Goal: Task Accomplishment & Management: Use online tool/utility

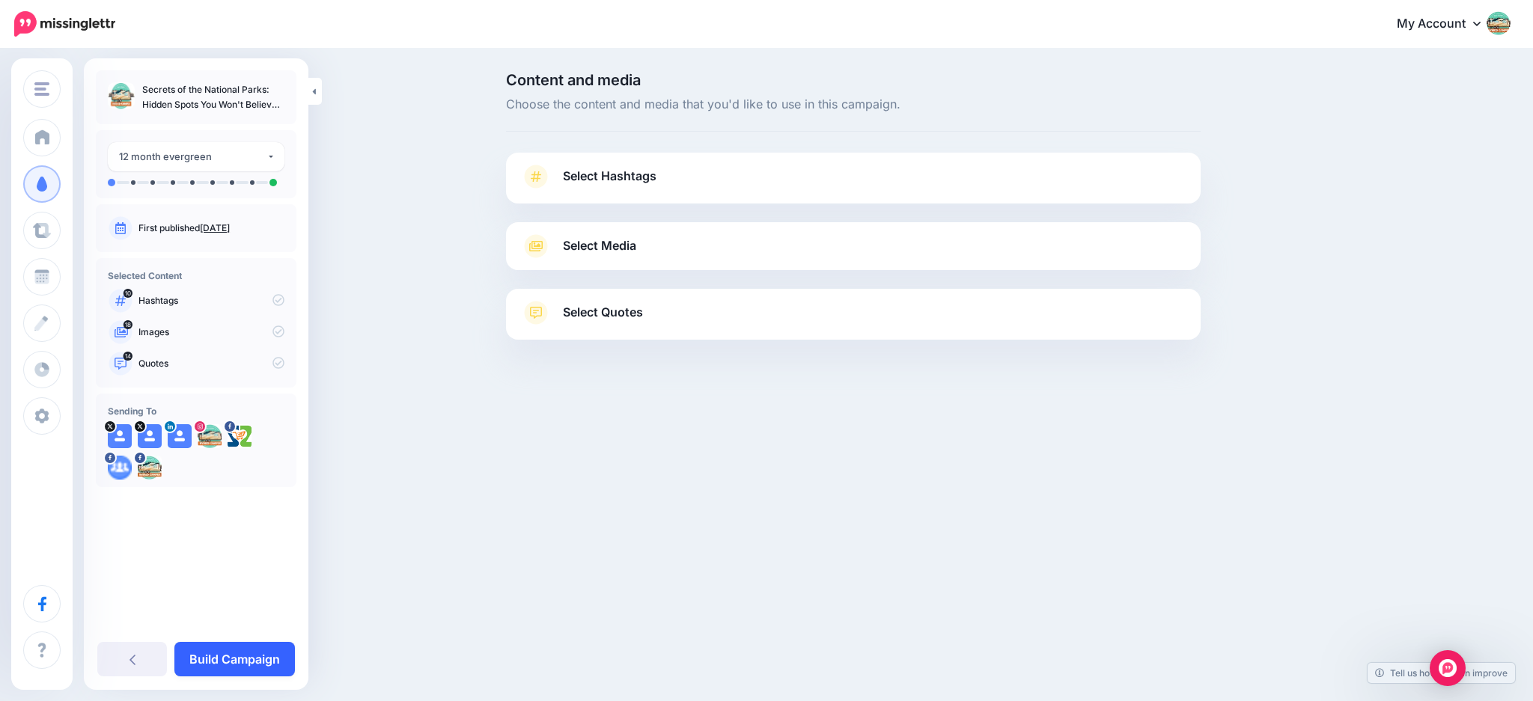
click at [251, 653] on link "Build Campaign" at bounding box center [234, 659] width 120 height 34
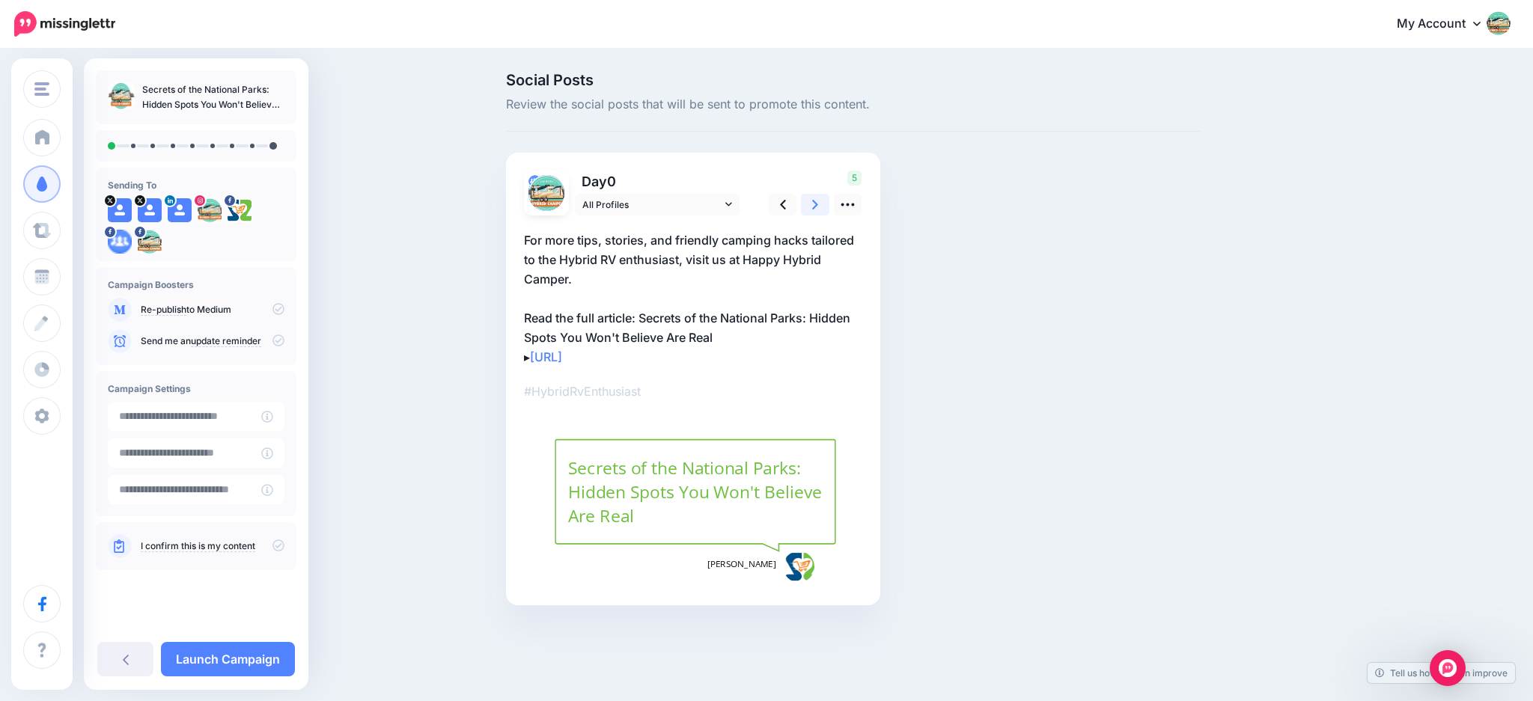
click at [819, 207] on link at bounding box center [815, 205] width 28 height 22
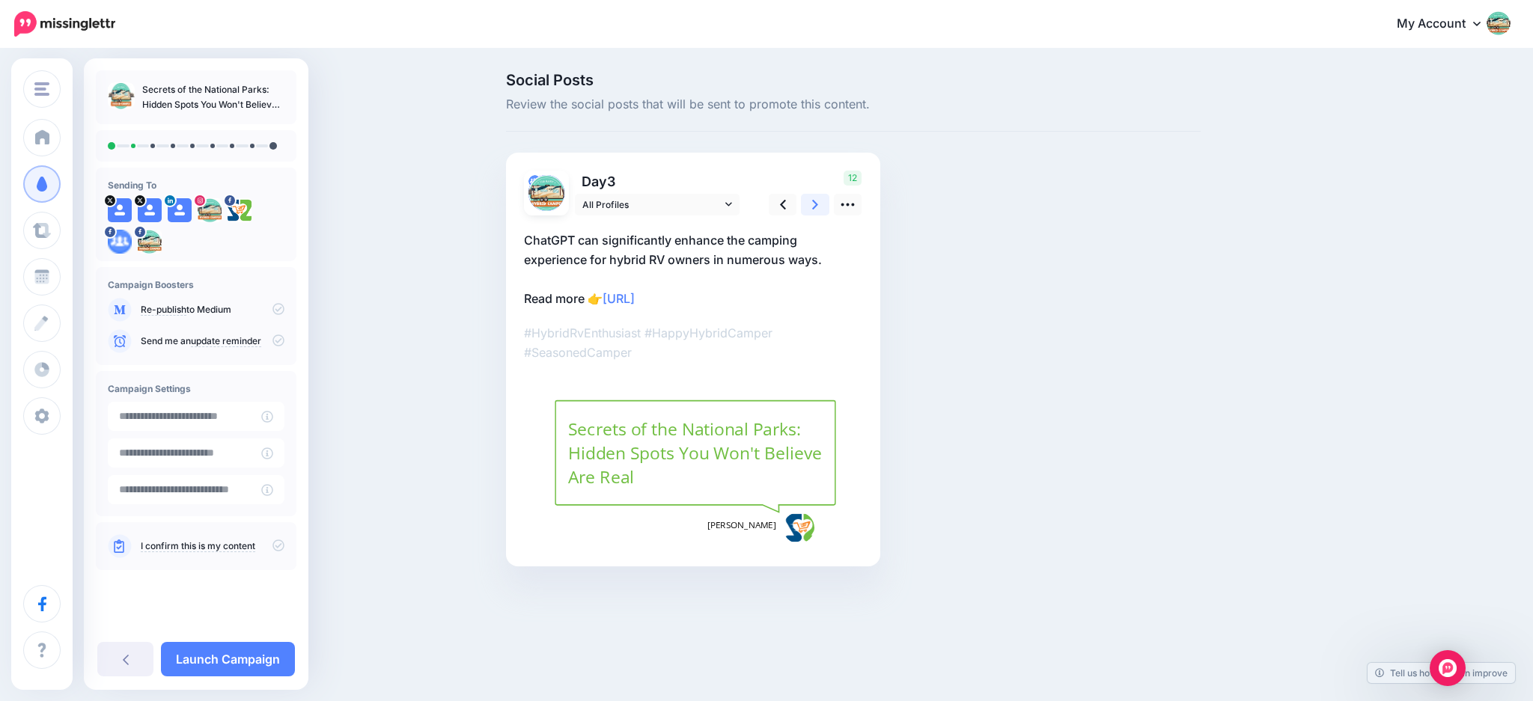
click at [819, 207] on link at bounding box center [815, 205] width 28 height 22
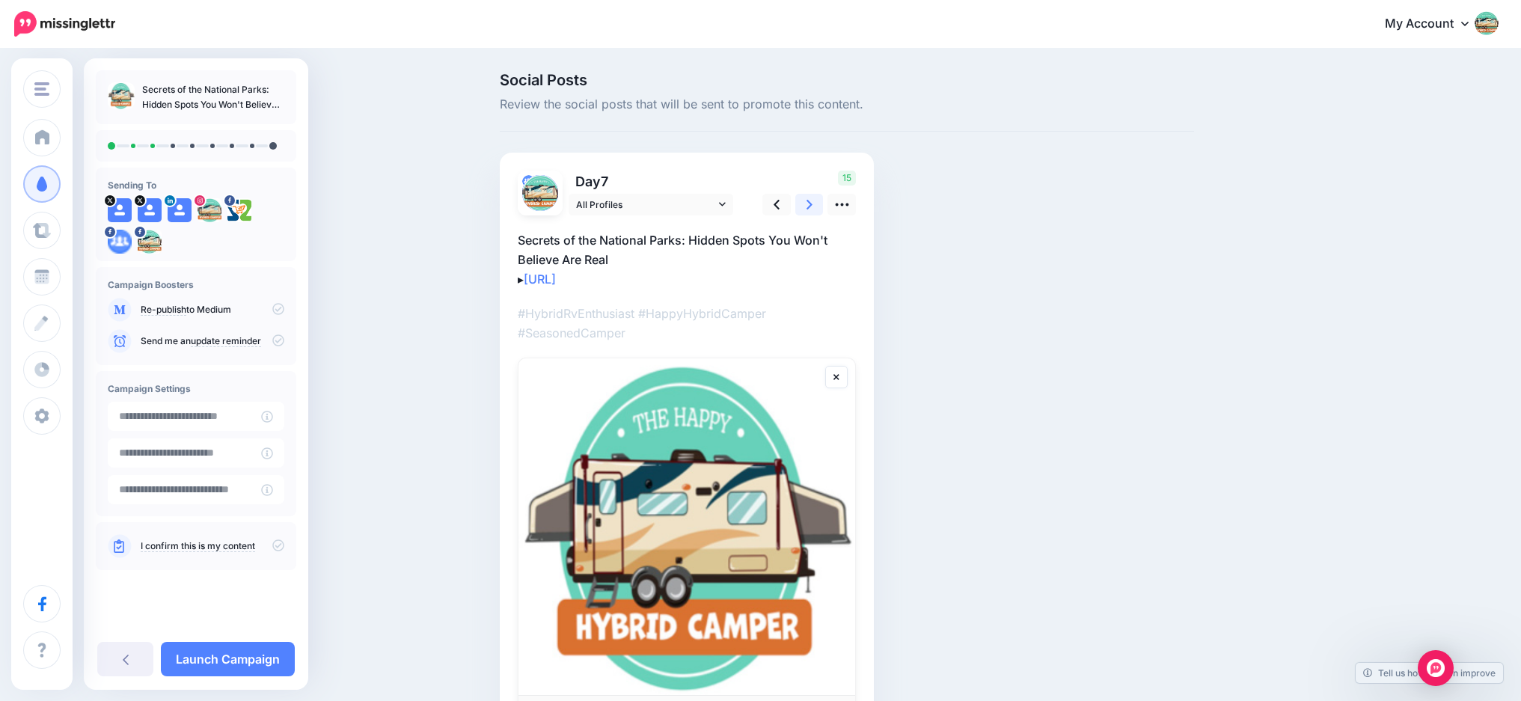
click at [819, 207] on link at bounding box center [810, 205] width 28 height 22
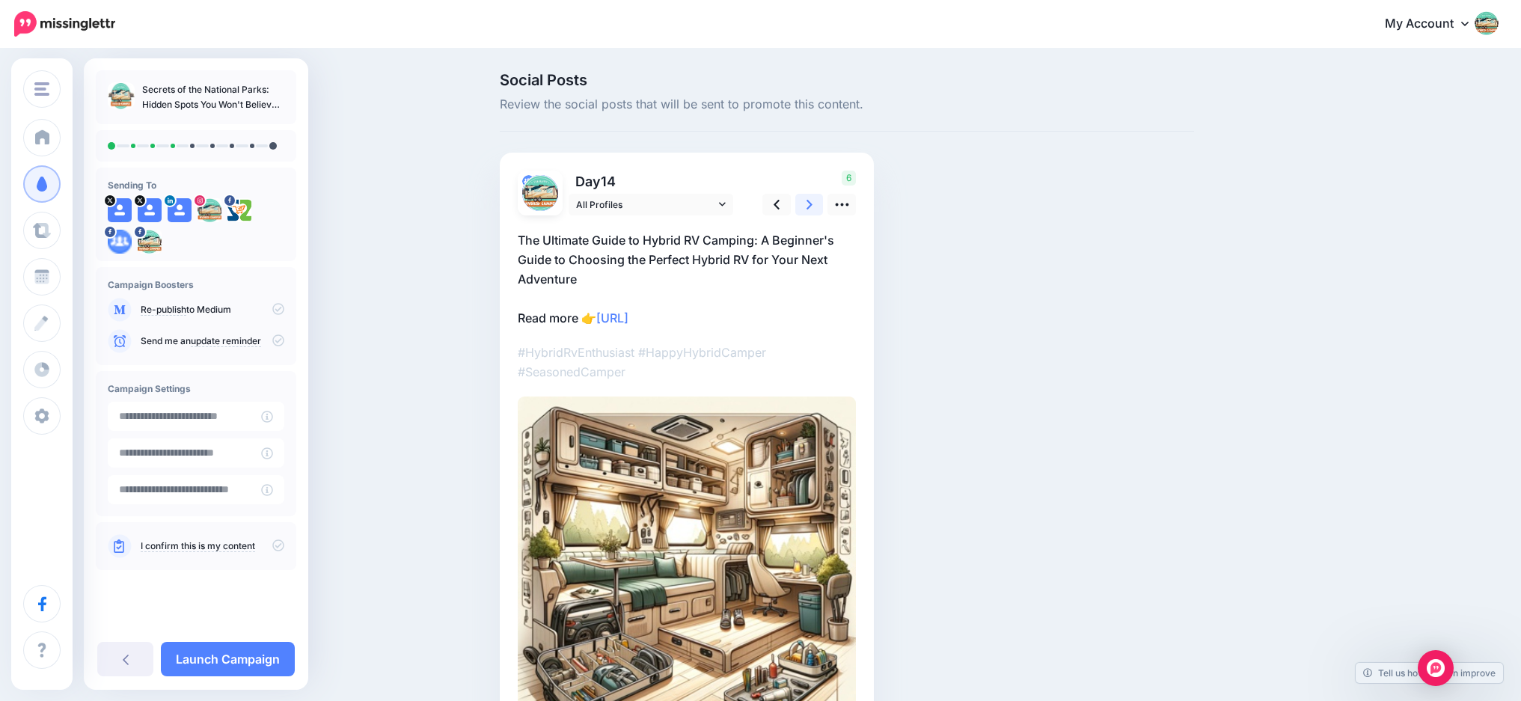
click at [819, 207] on link at bounding box center [810, 205] width 28 height 22
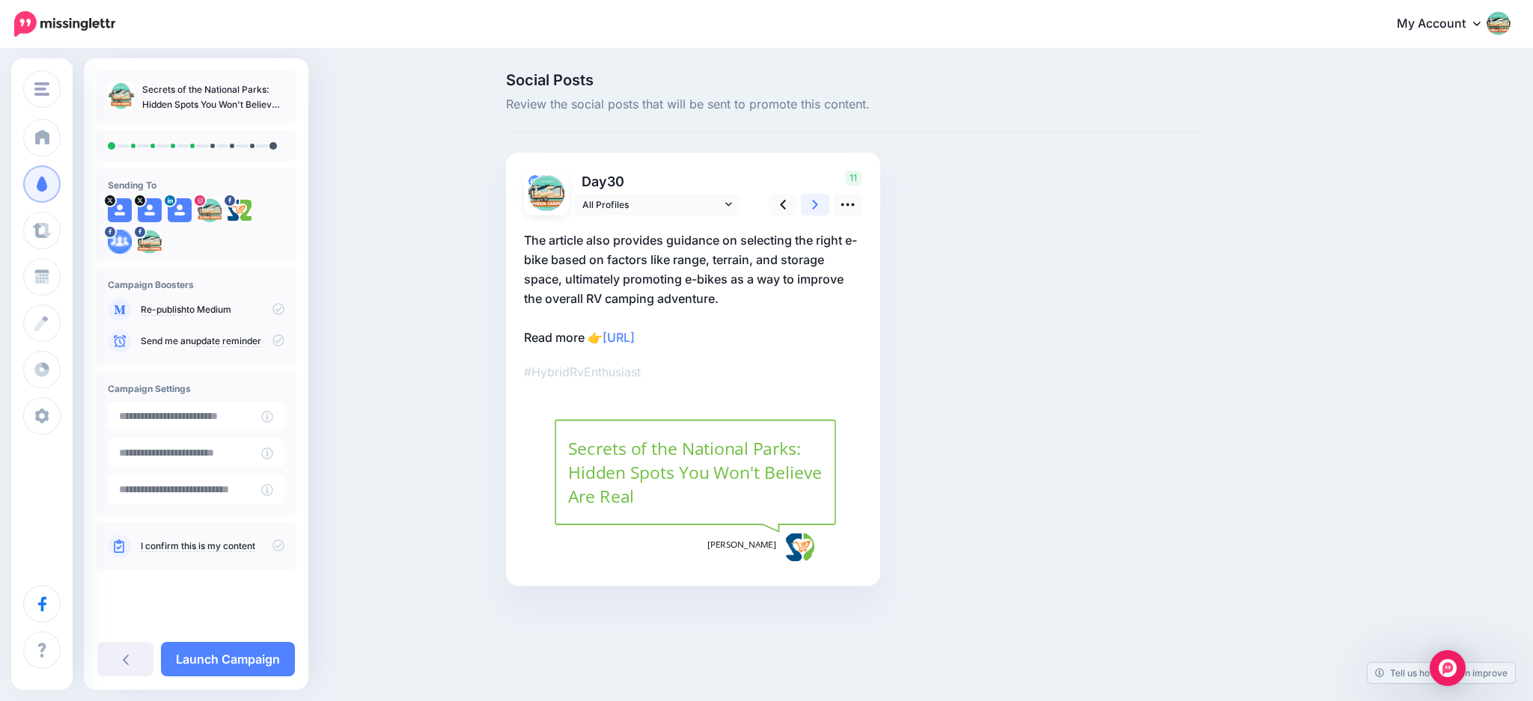
click at [819, 207] on link at bounding box center [815, 205] width 28 height 22
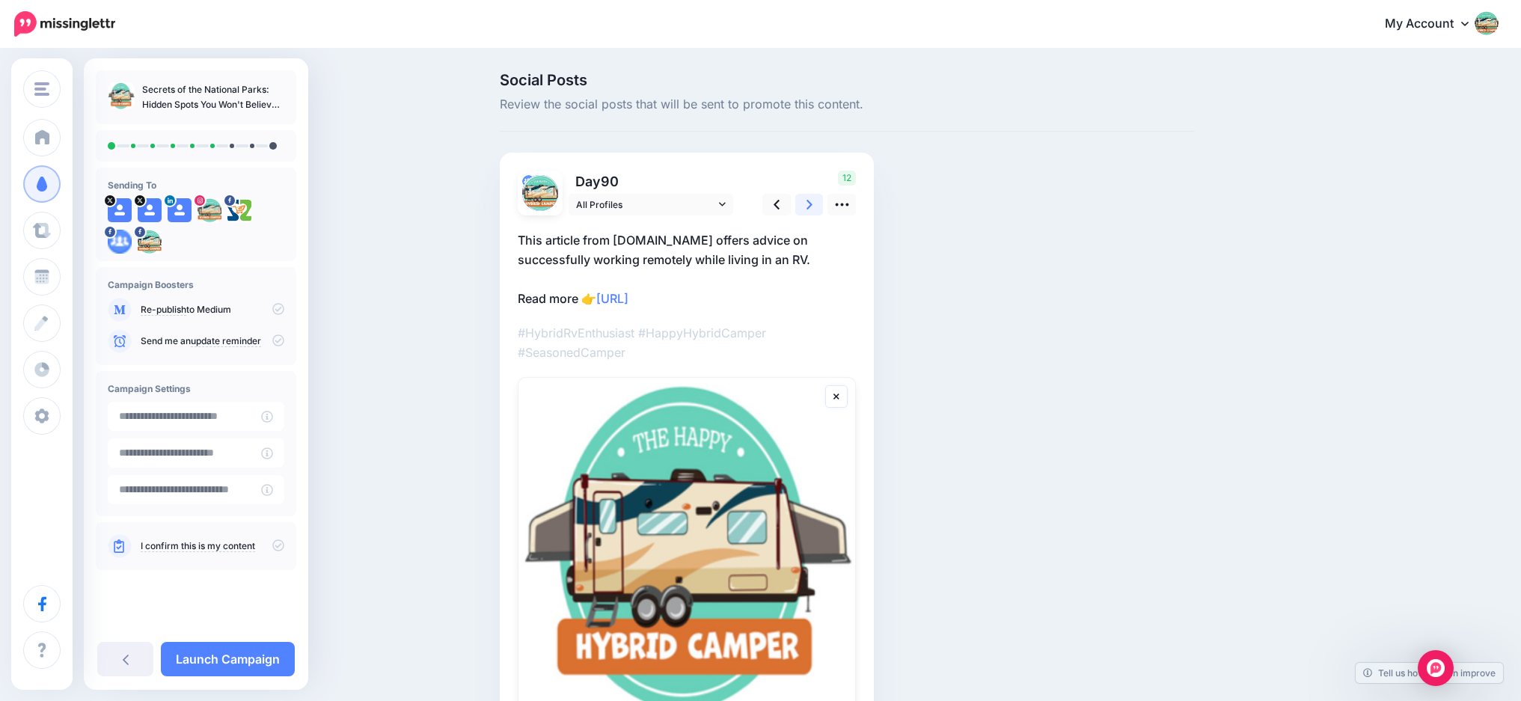
click at [819, 207] on link at bounding box center [810, 205] width 28 height 22
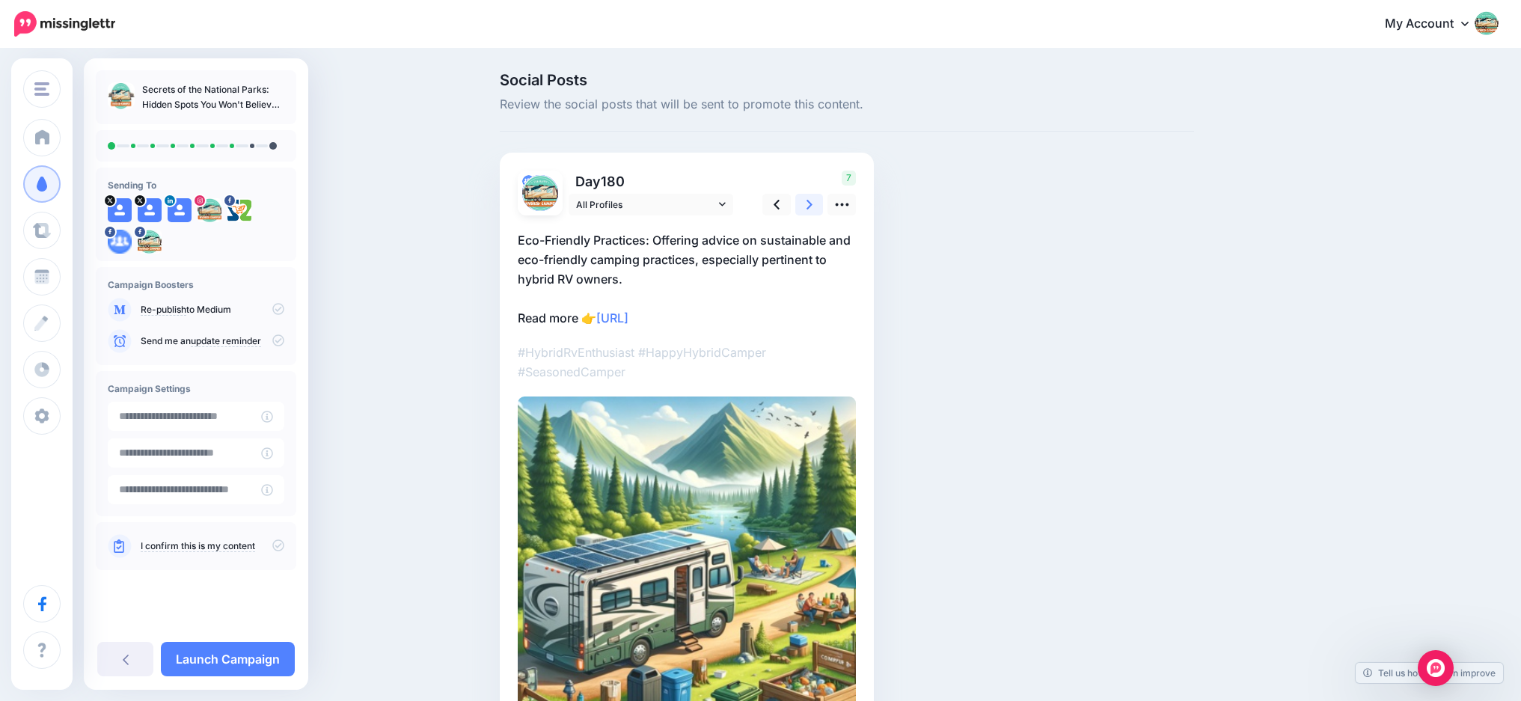
click at [819, 207] on link at bounding box center [810, 205] width 28 height 22
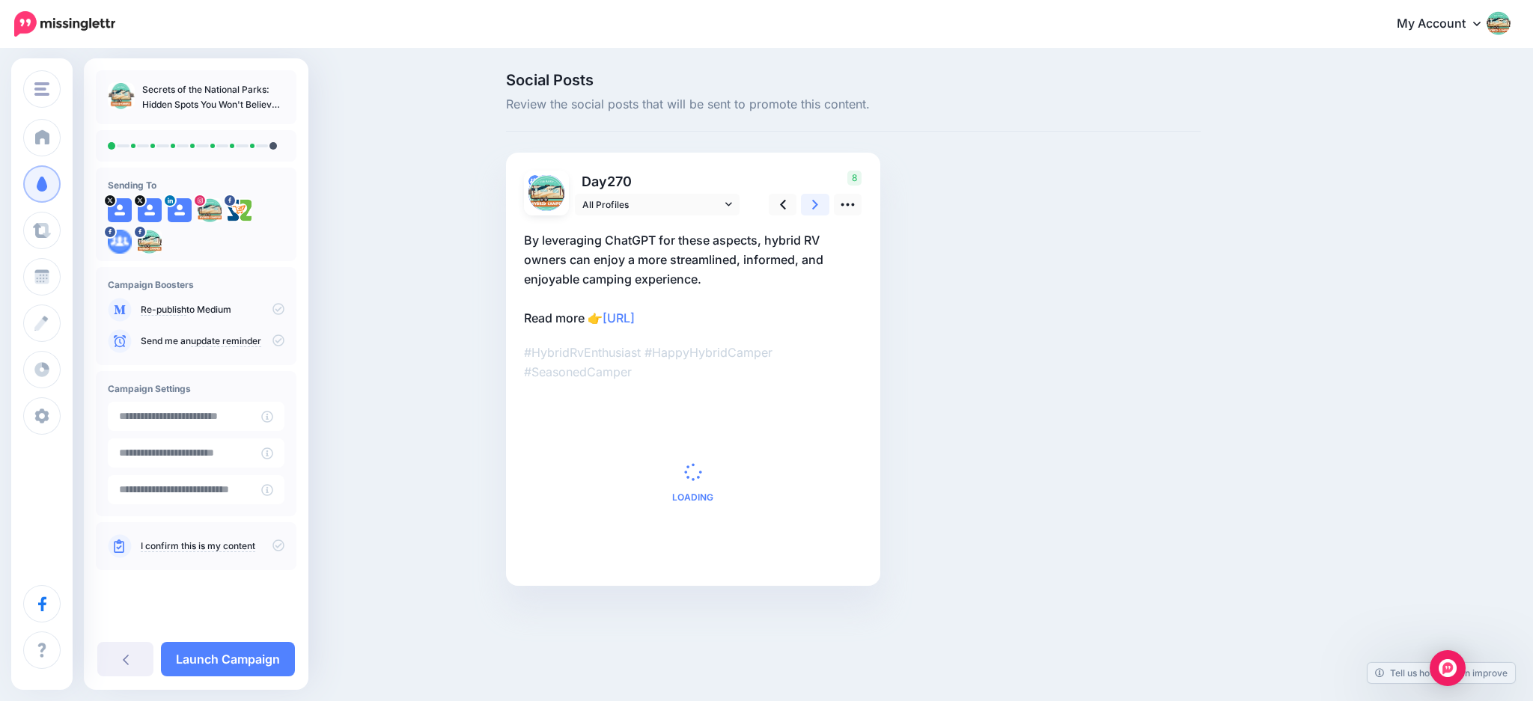
click at [819, 207] on link at bounding box center [815, 205] width 28 height 22
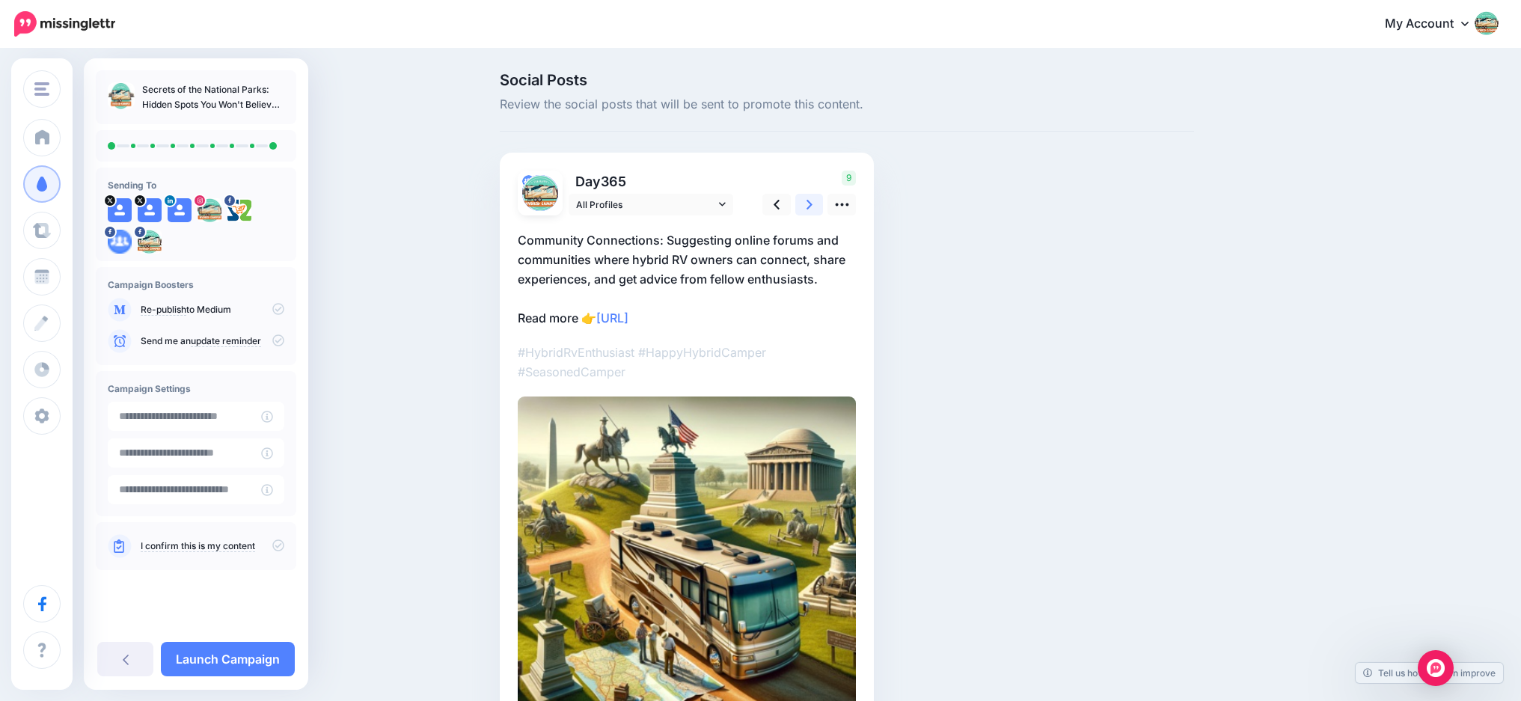
click at [819, 207] on link at bounding box center [810, 205] width 28 height 22
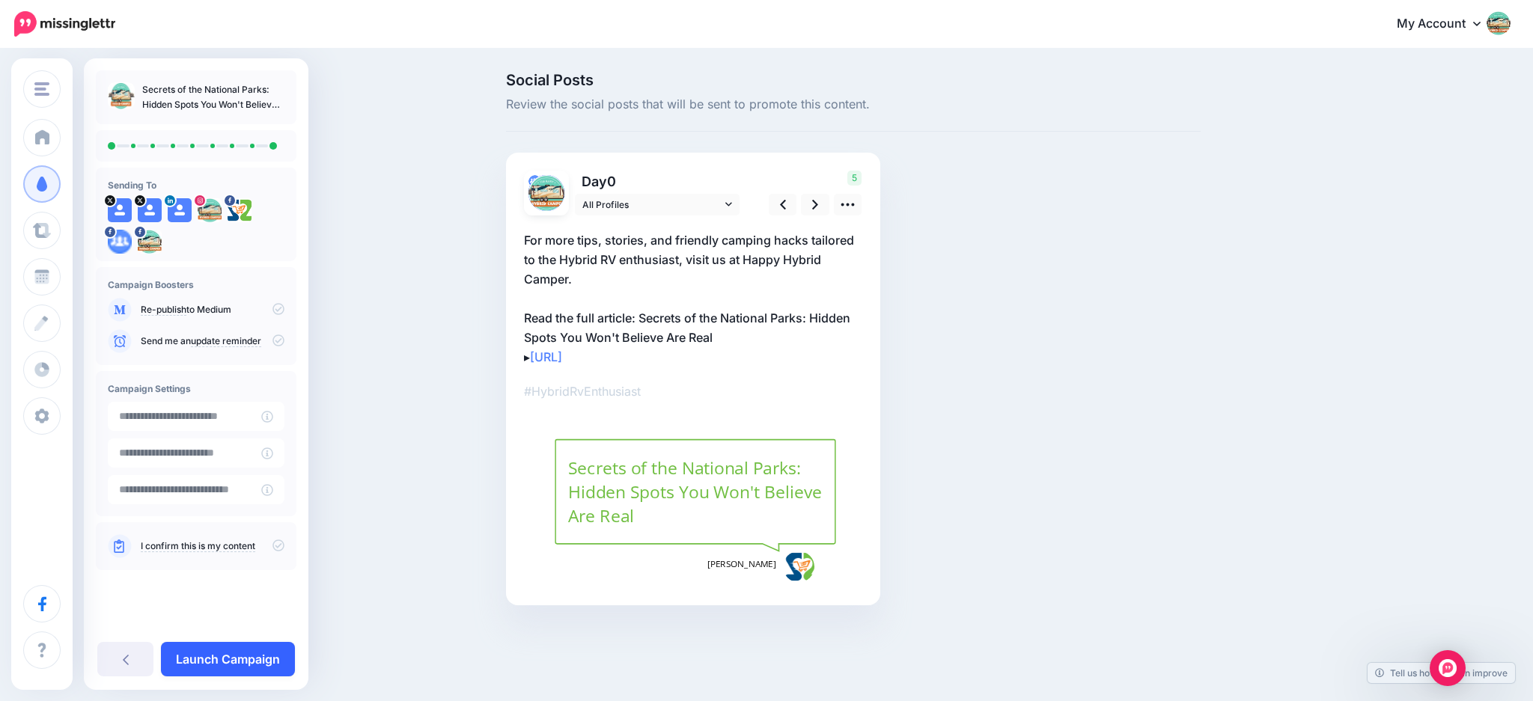
click at [236, 658] on link "Launch Campaign" at bounding box center [228, 659] width 134 height 34
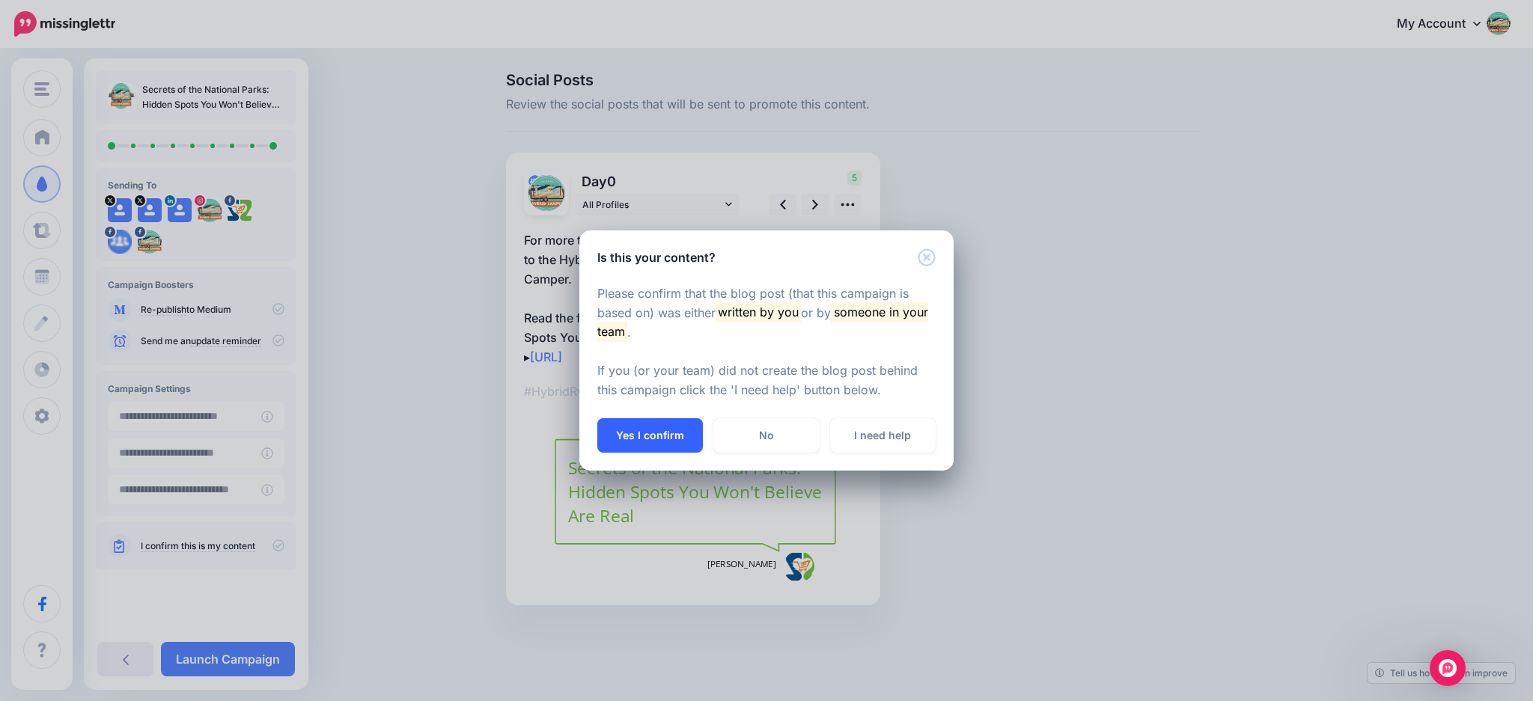
click at [650, 443] on button "Yes I confirm" at bounding box center [650, 435] width 106 height 34
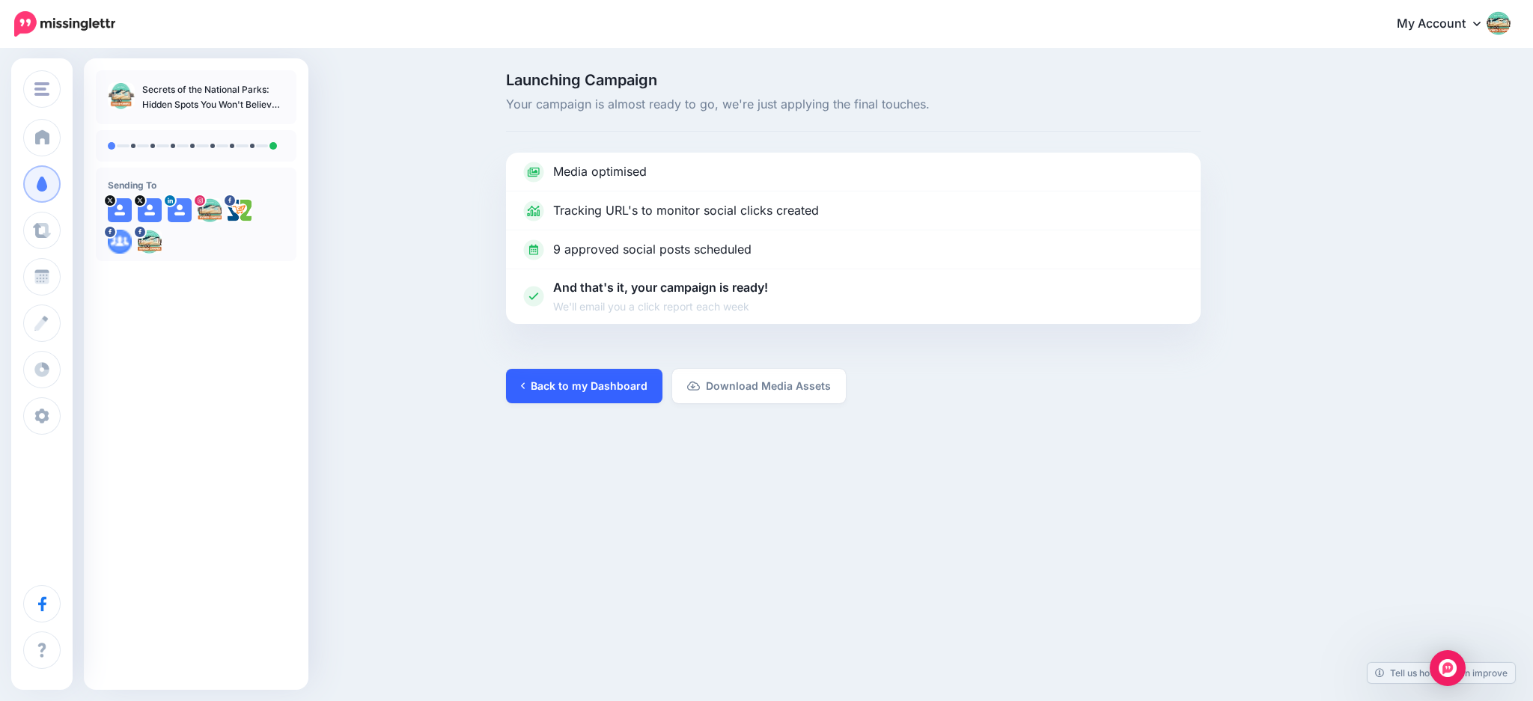
click at [593, 385] on link "Back to my Dashboard" at bounding box center [584, 386] width 156 height 34
